Goal: Task Accomplishment & Management: Use online tool/utility

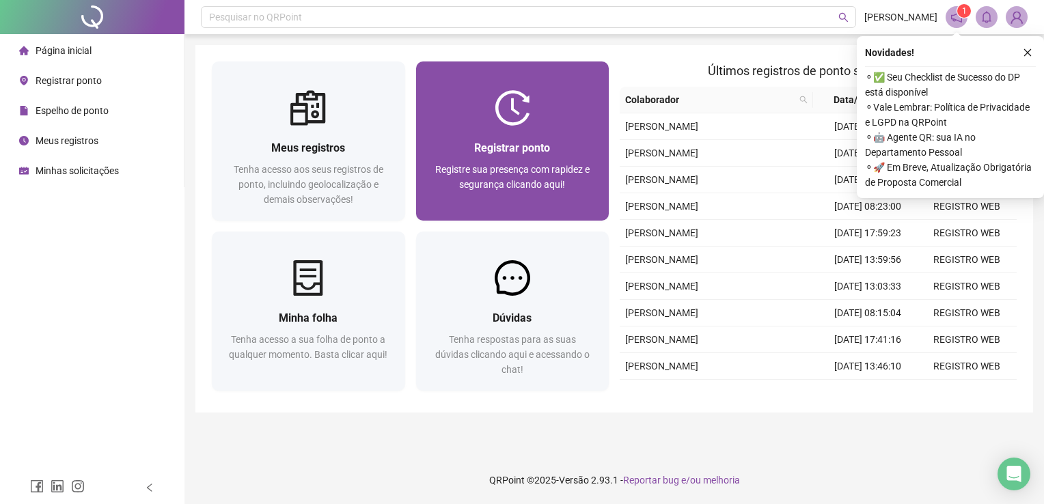
click at [560, 152] on div "Registrar ponto" at bounding box center [513, 147] width 161 height 17
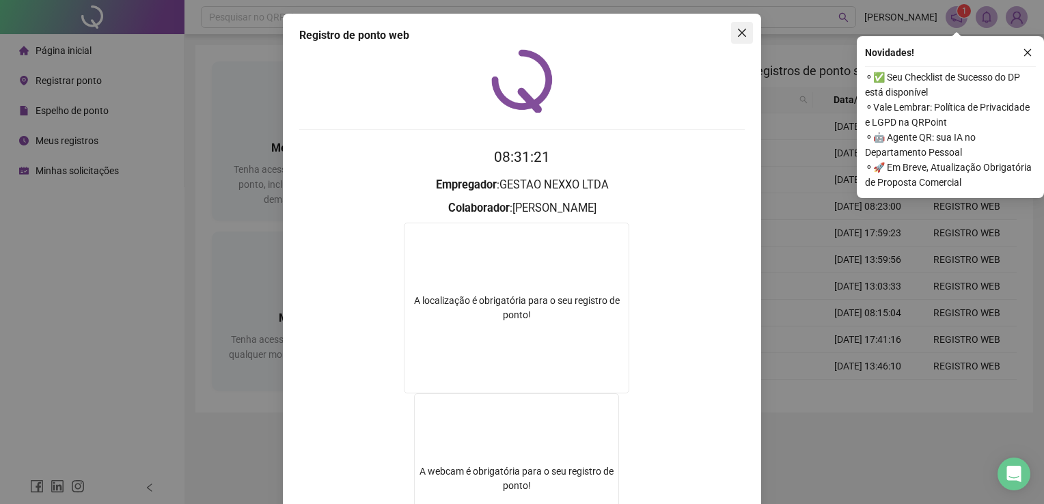
click at [737, 37] on icon "close" at bounding box center [742, 32] width 11 height 11
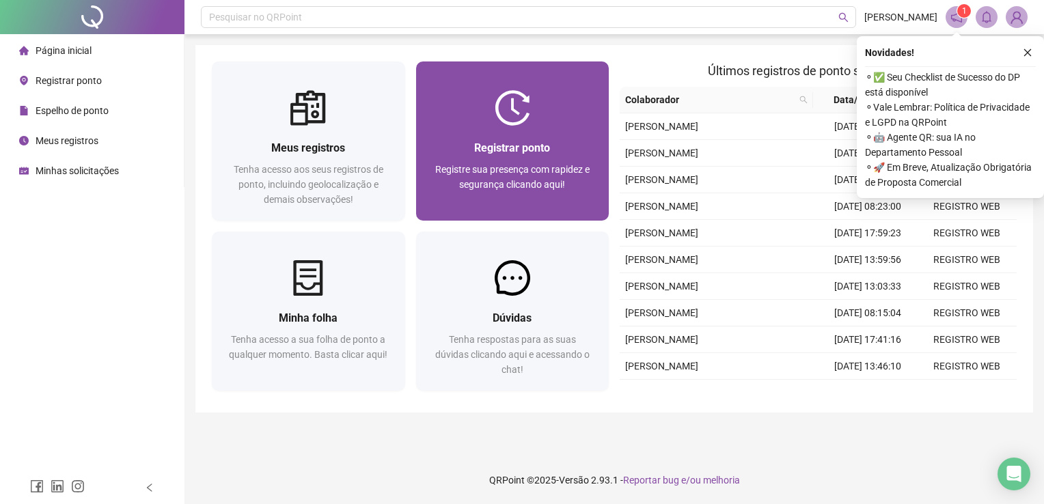
click at [552, 126] on div "Registrar ponto Registre sua presença com rapidez e segurança clicando aqui!" at bounding box center [512, 173] width 193 height 95
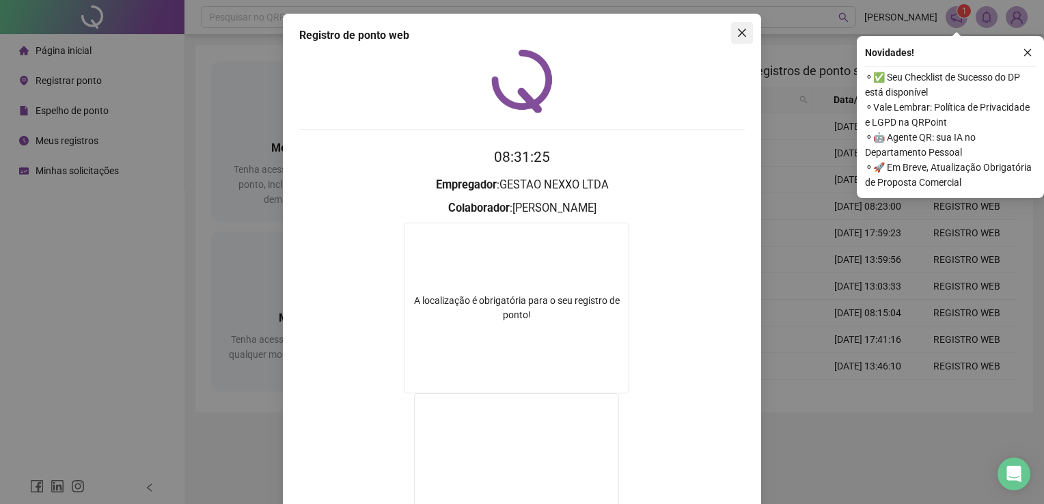
click at [737, 35] on icon "close" at bounding box center [742, 32] width 11 height 11
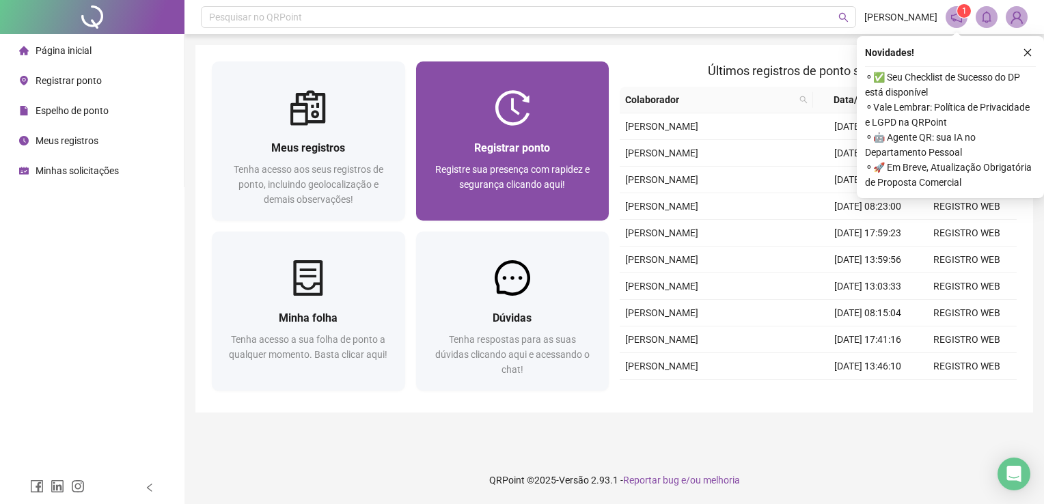
click at [546, 174] on span "Registre sua presença com rapidez e segurança clicando aqui!" at bounding box center [512, 177] width 154 height 26
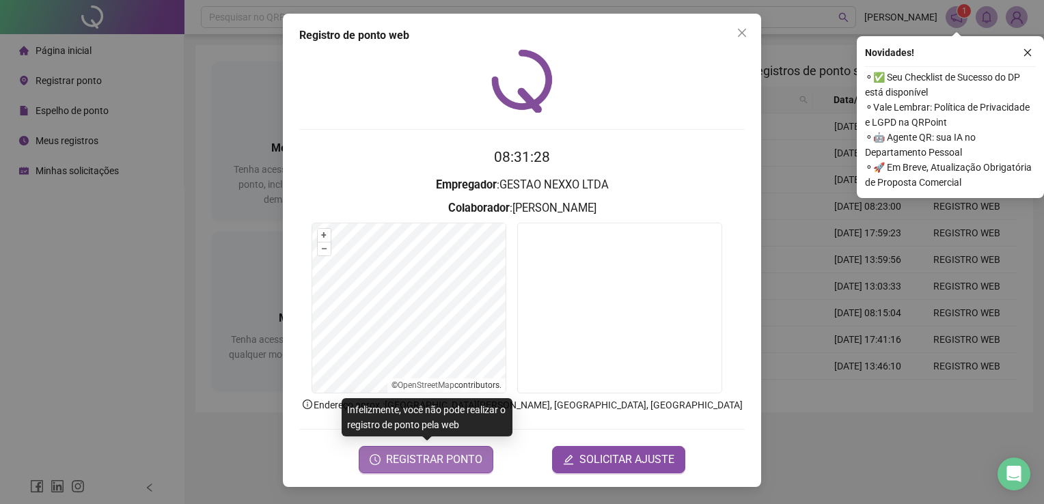
click at [429, 457] on span "REGISTRAR PONTO" at bounding box center [434, 460] width 96 height 16
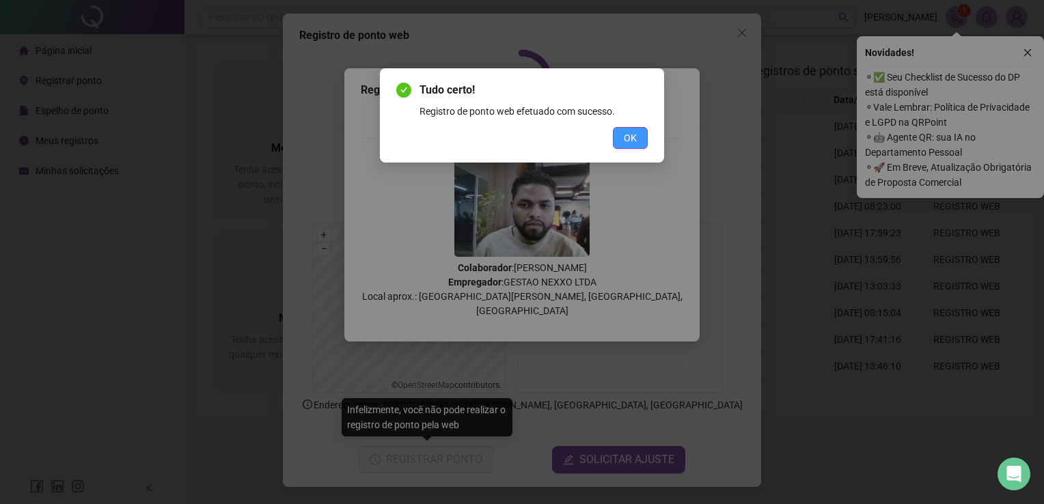
drag, startPoint x: 605, startPoint y: 153, endPoint x: 624, endPoint y: 143, distance: 21.1
click at [616, 148] on div "Tudo certo! Registro de ponto web efetuado com sucesso. OK" at bounding box center [522, 115] width 284 height 94
click at [624, 143] on span "OK" at bounding box center [630, 138] width 13 height 15
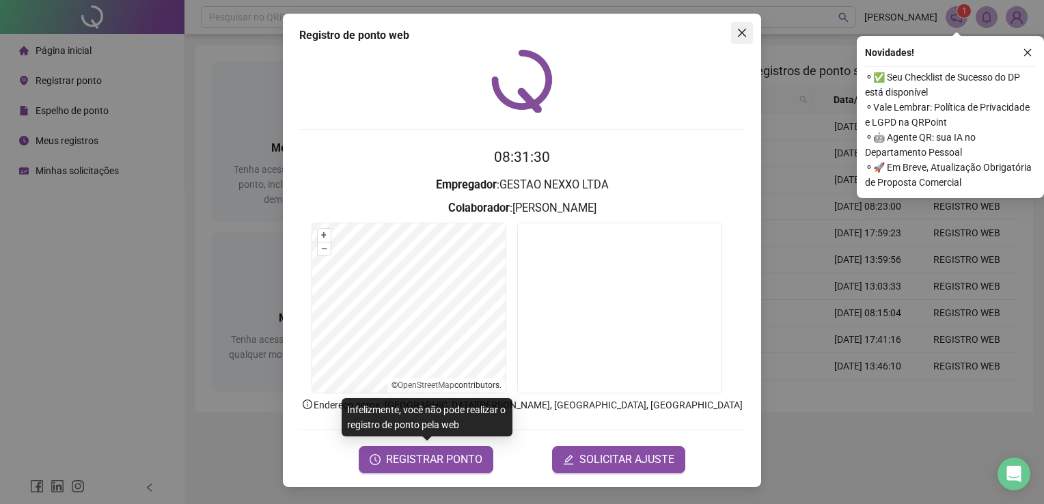
click at [746, 30] on icon "close" at bounding box center [742, 32] width 11 height 11
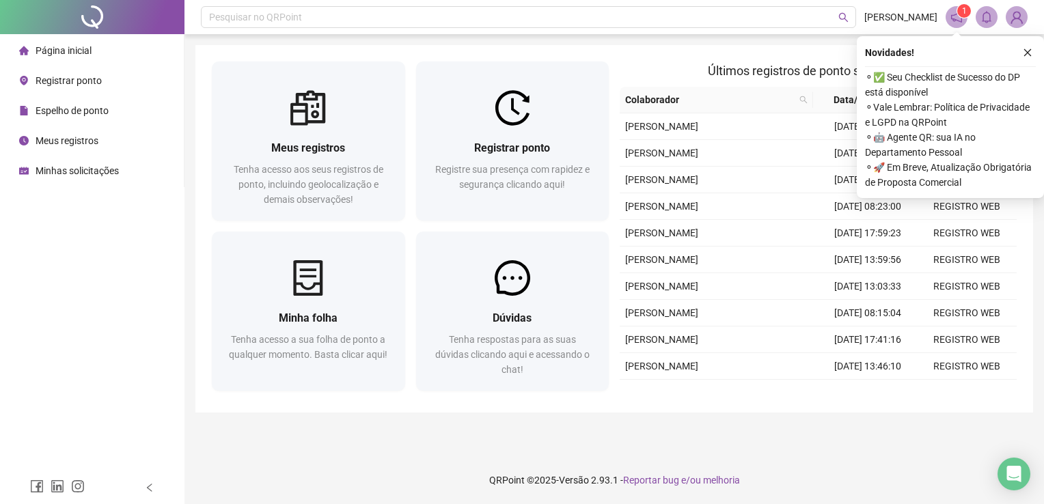
click at [105, 115] on span "Espelho de ponto" at bounding box center [72, 110] width 73 height 11
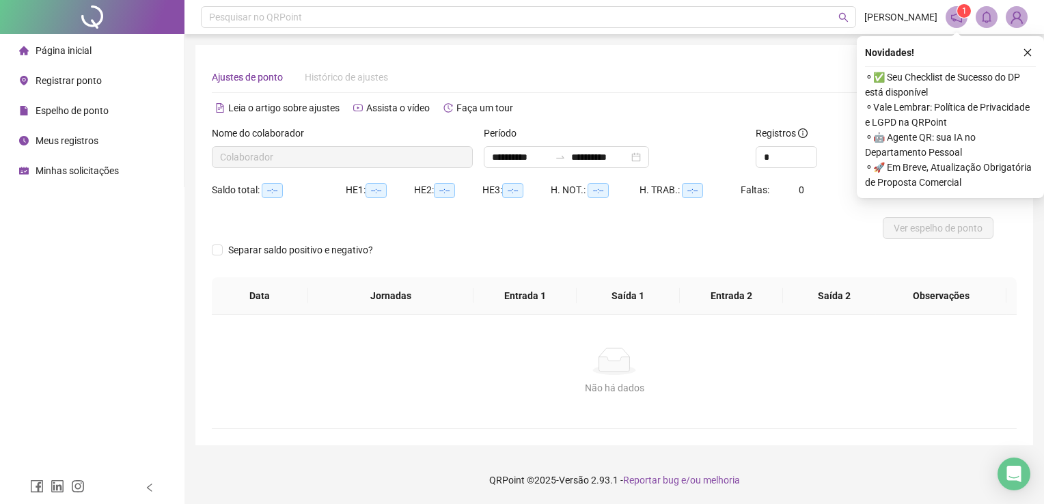
type input "**********"
drag, startPoint x: 1024, startPoint y: 48, endPoint x: 890, endPoint y: 159, distance: 174.2
click at [1022, 51] on button "button" at bounding box center [1028, 52] width 16 height 16
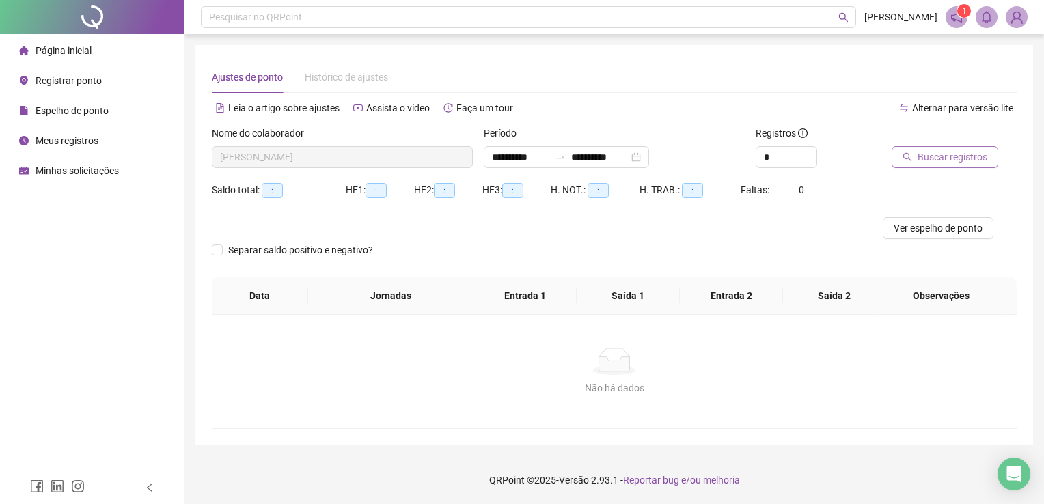
click at [949, 163] on span "Buscar registros" at bounding box center [953, 157] width 70 height 15
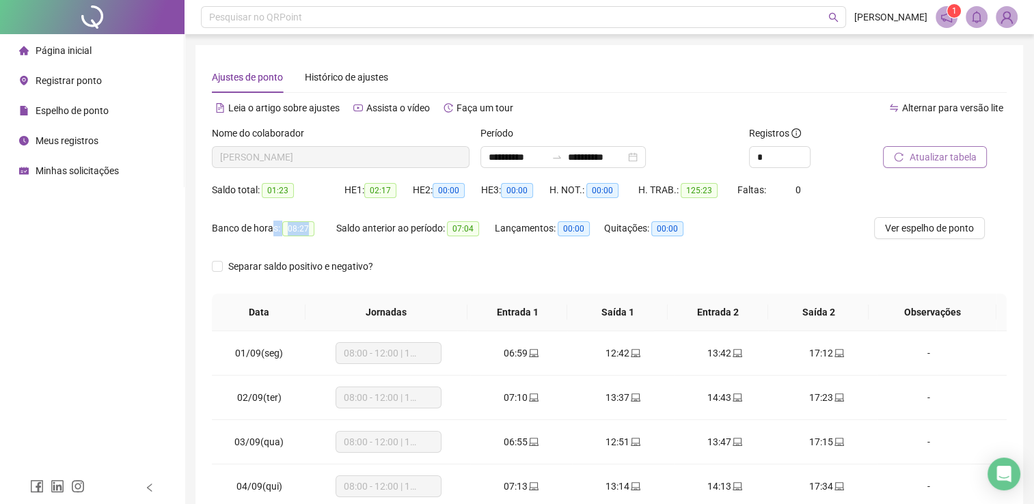
drag, startPoint x: 306, startPoint y: 234, endPoint x: 273, endPoint y: 232, distance: 32.8
click at [273, 232] on div "Banco de horas: 08:27" at bounding box center [274, 229] width 124 height 16
drag, startPoint x: 273, startPoint y: 232, endPoint x: 231, endPoint y: 252, distance: 46.8
click at [231, 252] on div "Banco de horas: 08:27" at bounding box center [274, 236] width 124 height 38
